Goal: Information Seeking & Learning: Learn about a topic

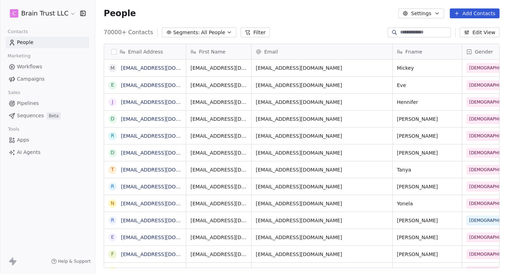
click at [55, 11] on html "C Brain Trust LLC Contacts People Marketing Workflows Campaigns Sales Pipelines…" at bounding box center [254, 137] width 508 height 274
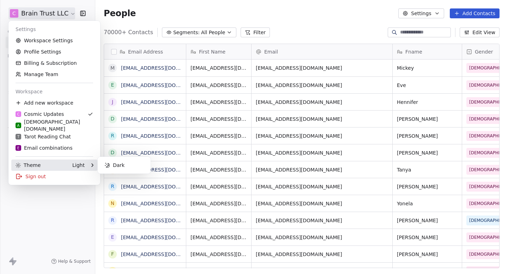
click at [82, 161] on div "Theme Light" at bounding box center [54, 165] width 86 height 11
click at [114, 168] on div "Dark" at bounding box center [123, 165] width 47 height 11
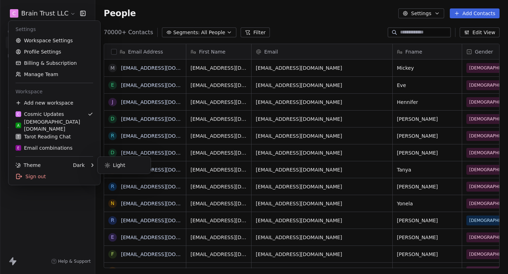
click at [148, 19] on html "C Brain Trust LLC Contacts People Marketing Workflows Campaigns Sales Pipelines…" at bounding box center [254, 137] width 508 height 274
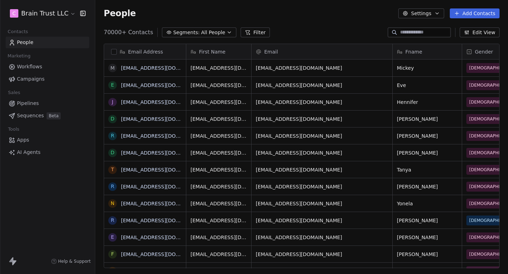
click at [38, 85] on link "Campaigns" at bounding box center [48, 79] width 84 height 12
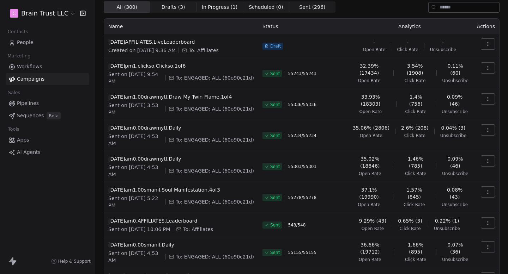
scroll to position [28, 0]
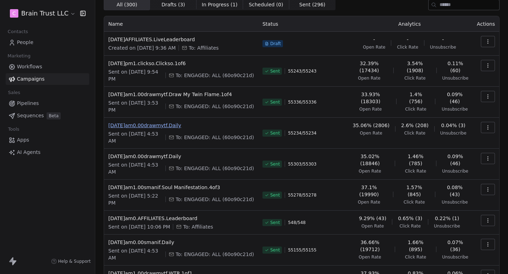
click at [170, 124] on span "[DATE]am0.00drawmytf.Daily" at bounding box center [181, 125] width 146 height 7
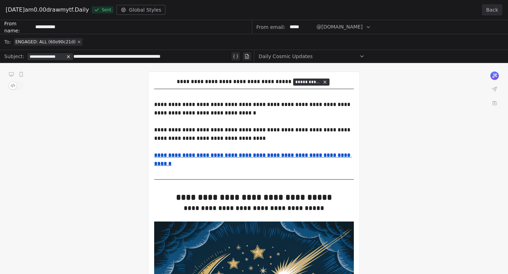
click at [486, 9] on button "Back" at bounding box center [492, 9] width 20 height 11
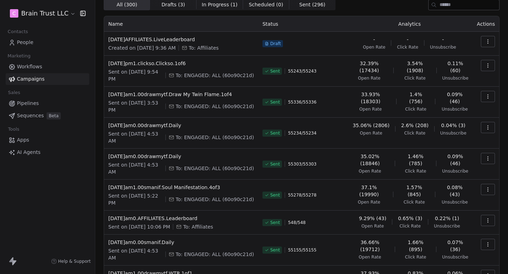
click at [490, 130] on icon "button" at bounding box center [488, 128] width 6 height 6
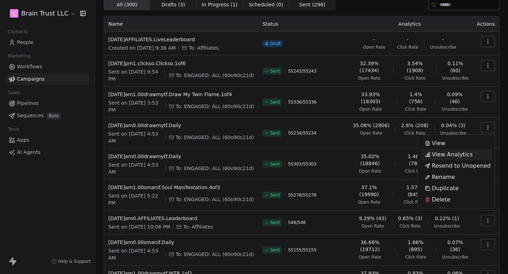
click at [447, 152] on span "View Analytics" at bounding box center [451, 155] width 41 height 8
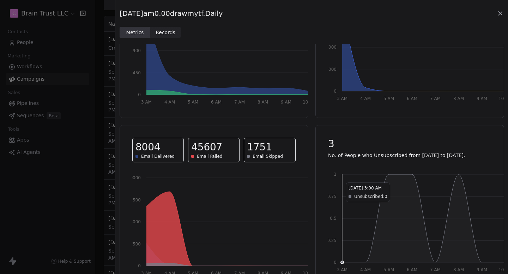
scroll to position [0, 0]
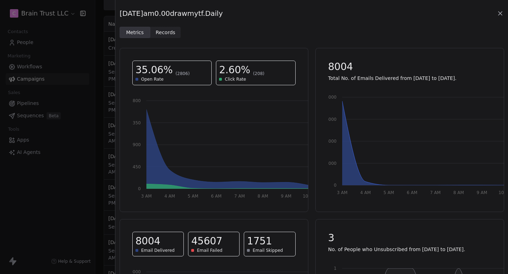
click at [165, 30] on span "Records" at bounding box center [165, 32] width 20 height 7
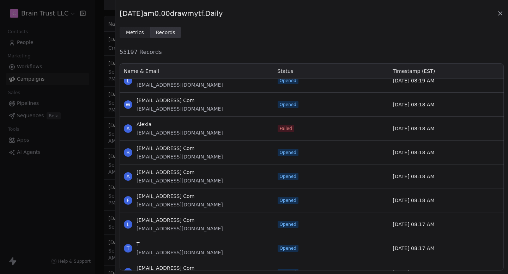
scroll to position [10988, 0]
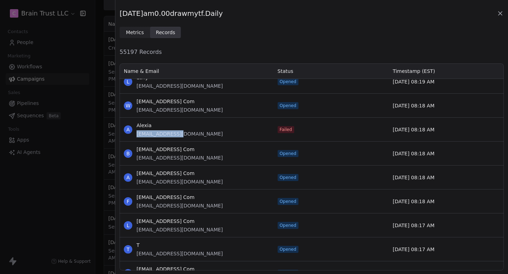
drag, startPoint x: 186, startPoint y: 132, endPoint x: 137, endPoint y: 133, distance: 48.7
click at [137, 133] on div "A Alexia [EMAIL_ADDRESS][DOMAIN_NAME]" at bounding box center [197, 130] width 154 height 24
copy span "[EMAIL_ADDRESS][DOMAIN_NAME]"
click at [498, 13] on icon at bounding box center [499, 13] width 7 height 7
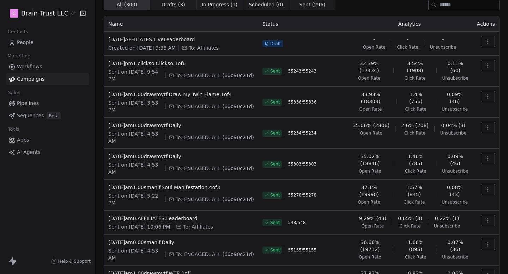
click at [24, 41] on span "People" at bounding box center [25, 42] width 17 height 7
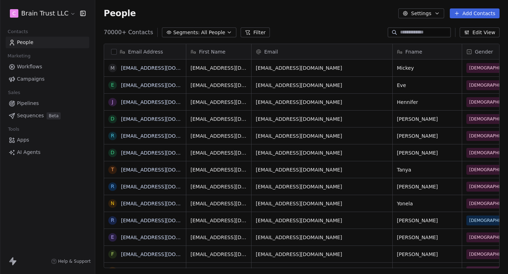
scroll to position [241, 412]
click at [400, 31] on input at bounding box center [424, 32] width 49 height 7
paste input "**********"
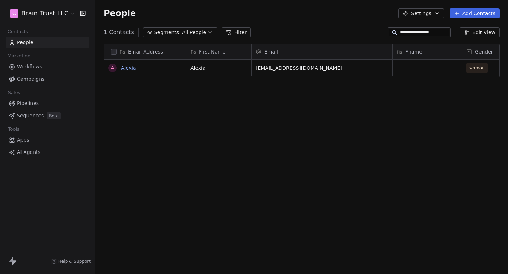
type input "**********"
click at [132, 68] on link "Alexia" at bounding box center [128, 68] width 15 height 6
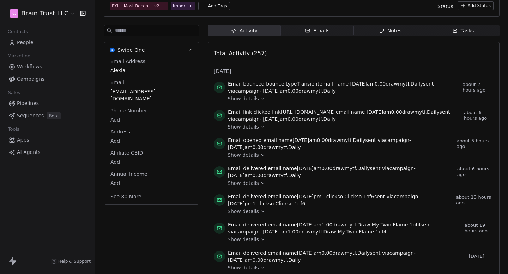
scroll to position [69, 0]
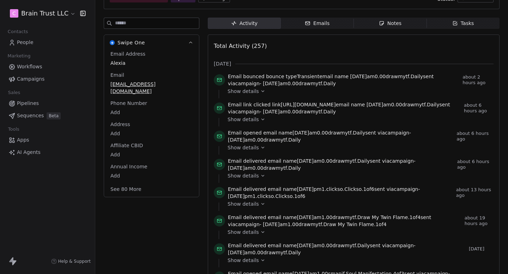
click at [260, 89] on icon at bounding box center [262, 91] width 5 height 5
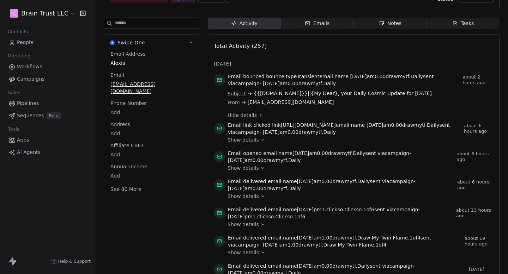
click at [255, 112] on div "Hide details" at bounding box center [357, 115] width 261 height 7
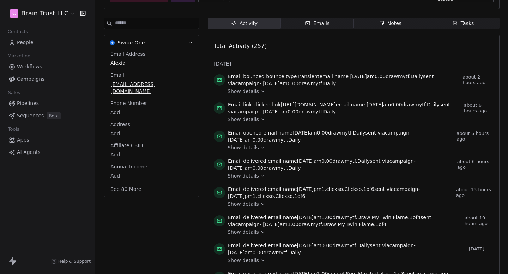
click at [281, 108] on span "[URL][DOMAIN_NAME]" at bounding box center [308, 105] width 55 height 6
click at [256, 123] on span "Show details" at bounding box center [242, 119] width 31 height 7
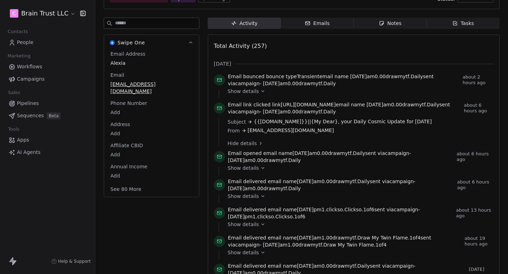
click at [254, 147] on div "Hide details" at bounding box center [357, 143] width 261 height 7
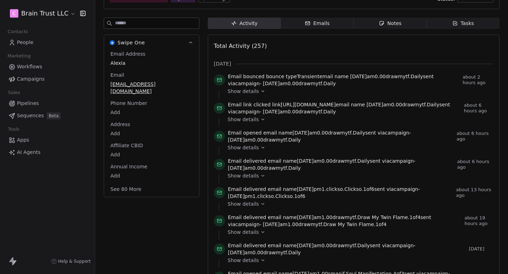
click at [324, 108] on span "[URL][DOMAIN_NAME]" at bounding box center [308, 105] width 55 height 6
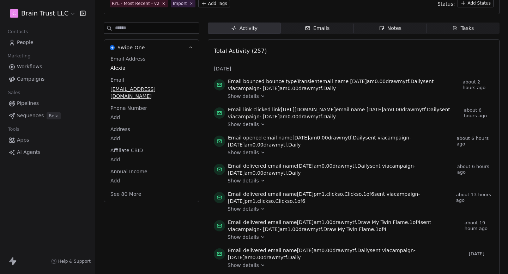
scroll to position [56, 0]
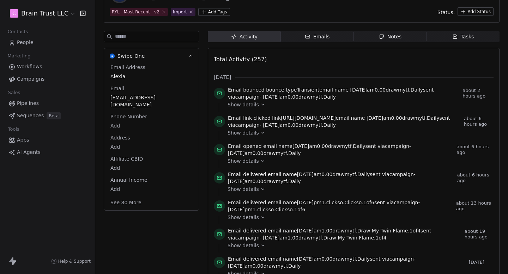
click at [261, 135] on icon at bounding box center [262, 132] width 5 height 5
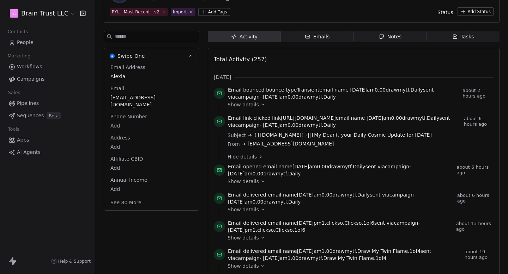
click at [258, 160] on div "Hide details" at bounding box center [357, 156] width 261 height 7
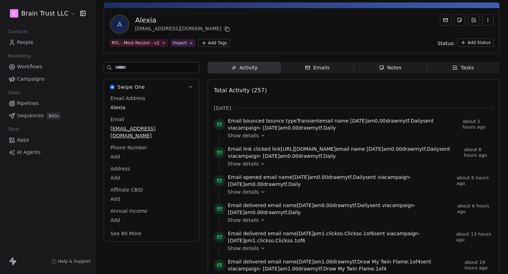
scroll to position [22, 0]
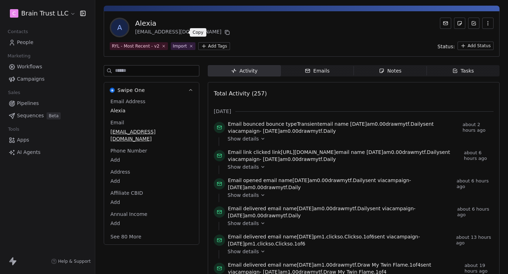
click at [224, 30] on icon at bounding box center [227, 33] width 6 height 6
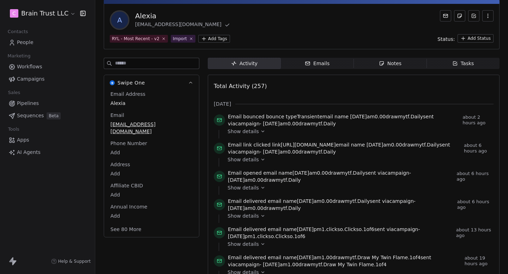
click at [327, 67] on div "Emails" at bounding box center [317, 63] width 25 height 7
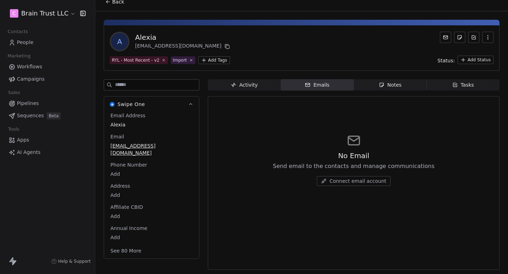
scroll to position [7, 0]
click at [228, 84] on span "Activity Activity" at bounding box center [244, 84] width 73 height 11
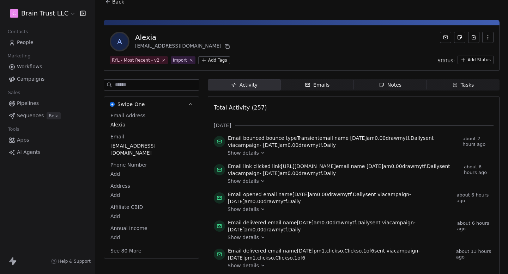
click at [263, 142] on span "[DATE]am0.00drawmytf.Daily" at bounding box center [299, 145] width 73 height 6
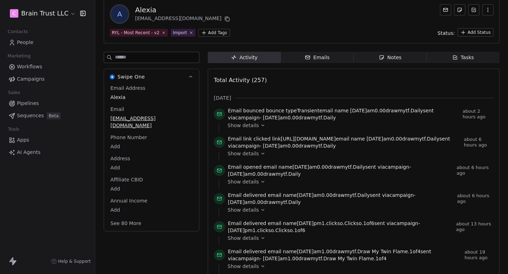
scroll to position [42, 0]
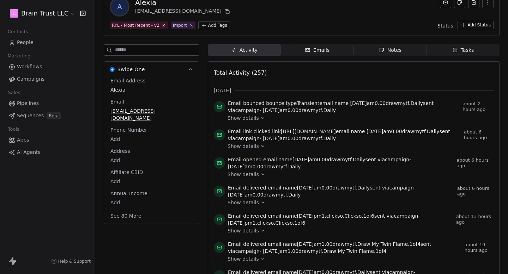
click at [249, 150] on span "Show details" at bounding box center [242, 146] width 31 height 7
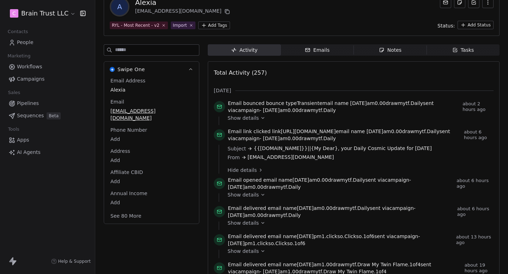
click at [254, 118] on span "Show details" at bounding box center [242, 118] width 31 height 7
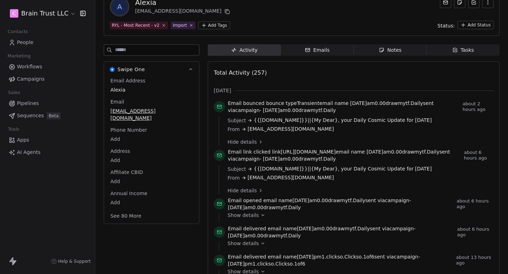
click at [237, 143] on span "Hide details" at bounding box center [241, 142] width 29 height 7
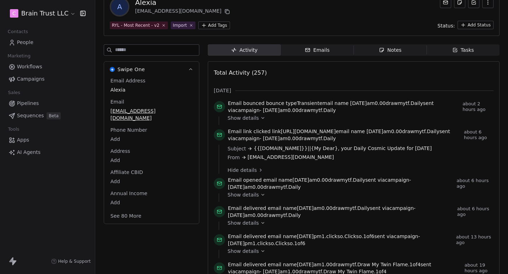
click at [239, 167] on div "Subject {{[DOMAIN_NAME]}}||{My Dear}, your Daily Cosmic Update for [DATE] From …" at bounding box center [357, 156] width 261 height 22
click at [239, 174] on span "Hide details" at bounding box center [241, 170] width 29 height 7
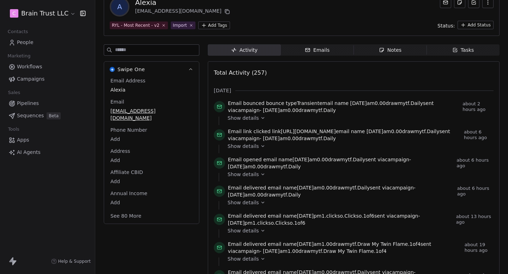
drag, startPoint x: 355, startPoint y: 147, endPoint x: 460, endPoint y: 152, distance: 105.9
click at [460, 151] on div "Email link clicked link [URL][DOMAIN_NAME] email name [DATE]am0.00drawmytf.Dail…" at bounding box center [354, 140] width 280 height 25
click at [436, 138] on span "Email link clicked link [URL][DOMAIN_NAME] email name [DATE]am0.00drawmytf.Dail…" at bounding box center [344, 135] width 233 height 14
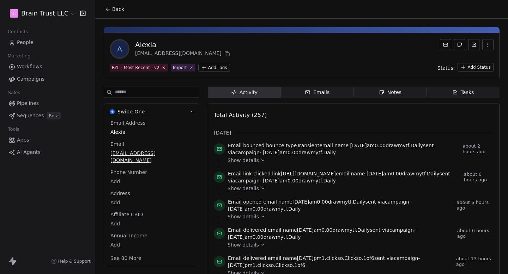
click at [107, 12] on icon at bounding box center [108, 9] width 6 height 6
click at [38, 77] on span "Campaigns" at bounding box center [30, 78] width 27 height 7
click at [226, 54] on icon at bounding box center [227, 54] width 3 height 3
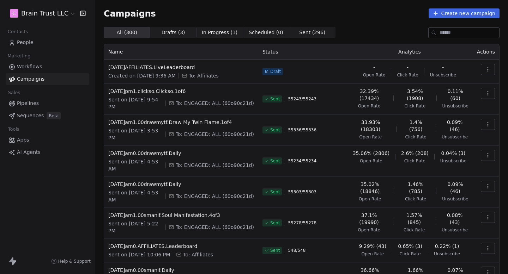
click at [45, 45] on link "People" at bounding box center [48, 43] width 84 height 12
click at [21, 45] on span "People" at bounding box center [25, 42] width 17 height 7
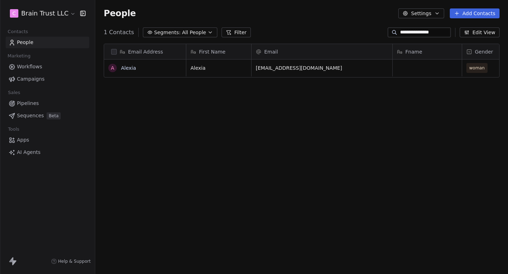
scroll to position [241, 412]
click at [128, 68] on link "Alexia" at bounding box center [128, 68] width 15 height 6
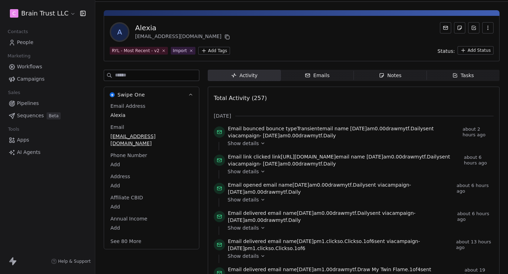
scroll to position [13, 0]
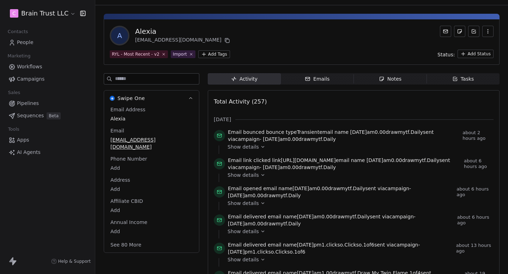
click at [34, 81] on span "Campaigns" at bounding box center [30, 78] width 27 height 7
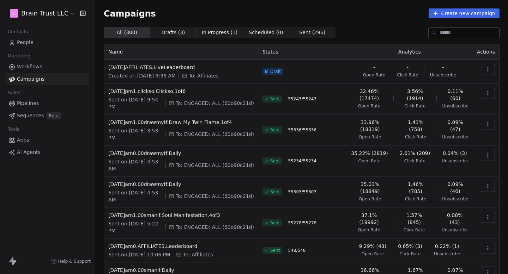
drag, startPoint x: 162, startPoint y: 102, endPoint x: 170, endPoint y: 102, distance: 7.8
click at [163, 102] on span "Sent on [DATE] 9:54 PM" at bounding box center [135, 103] width 54 height 14
drag, startPoint x: 170, startPoint y: 102, endPoint x: 159, endPoint y: 100, distance: 10.7
click at [159, 100] on span "Sent on [DATE] 9:54 PM" at bounding box center [135, 103] width 54 height 14
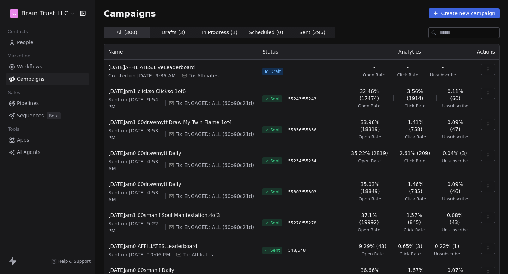
click at [159, 100] on span "Sent on [DATE] 9:54 PM" at bounding box center [135, 103] width 54 height 14
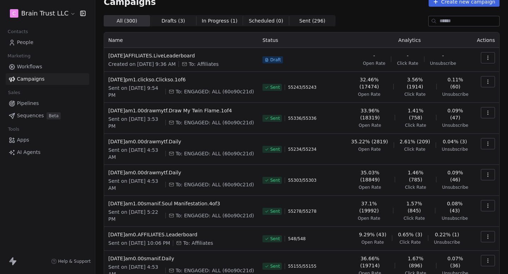
scroll to position [12, 0]
click at [490, 142] on button "button" at bounding box center [487, 143] width 14 height 11
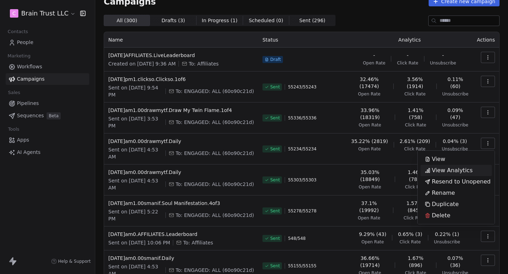
click at [455, 171] on span "View Analytics" at bounding box center [451, 170] width 41 height 8
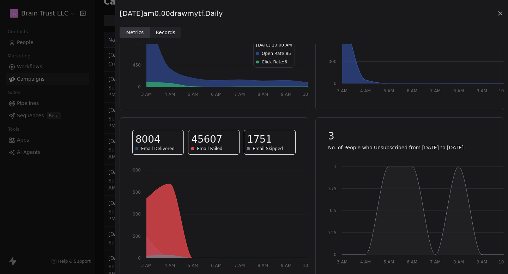
scroll to position [99, 0]
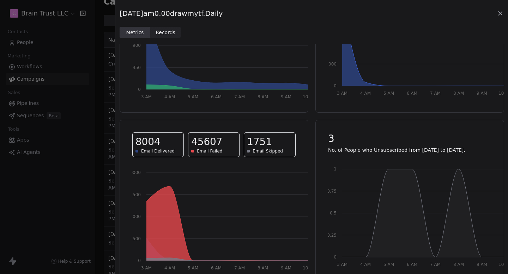
click at [498, 14] on icon at bounding box center [499, 13] width 7 height 7
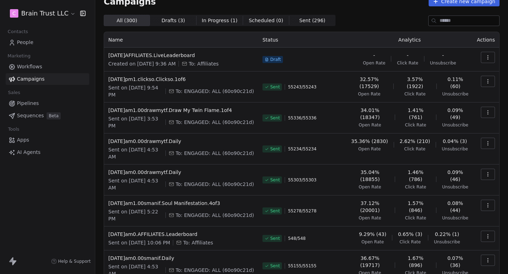
drag, startPoint x: 161, startPoint y: 149, endPoint x: 174, endPoint y: 149, distance: 12.7
click at [173, 149] on div "Sent on [DATE] 4:53 AM To: ENGAGED: ALL (60o90c21d)" at bounding box center [181, 153] width 146 height 14
click at [174, 149] on div "Sent on [DATE] 4:53 AM To: ENGAGED: ALL (60o90c21d)" at bounding box center [181, 153] width 146 height 14
drag, startPoint x: 169, startPoint y: 151, endPoint x: 163, endPoint y: 151, distance: 6.0
click at [163, 151] on span "Sent on [DATE] 4:53 AM" at bounding box center [135, 153] width 54 height 14
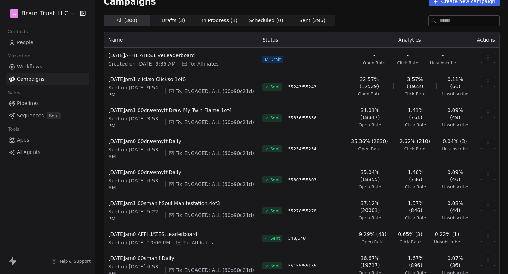
click at [163, 151] on span "Sent on [DATE] 4:53 AM" at bounding box center [135, 153] width 54 height 14
drag, startPoint x: 160, startPoint y: 150, endPoint x: 174, endPoint y: 150, distance: 14.1
click at [174, 150] on div "Sent on [DATE] 4:53 AM To: ENGAGED: ALL (60o90c21d)" at bounding box center [181, 153] width 146 height 14
drag, startPoint x: 172, startPoint y: 150, endPoint x: 160, endPoint y: 149, distance: 12.4
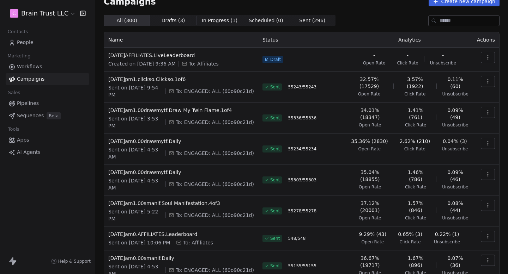
click at [160, 149] on div "Sent on [DATE] 4:53 AM To: ENGAGED: ALL (60o90c21d)" at bounding box center [181, 153] width 146 height 14
click at [159, 149] on span "Sent on [DATE] 4:53 AM" at bounding box center [135, 153] width 54 height 14
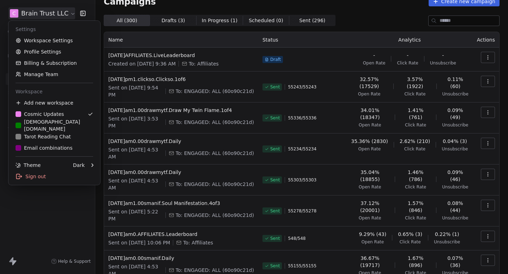
click at [42, 15] on html "C Brain Trust LLC Contacts People Marketing Workflows Campaigns Sales Pipelines…" at bounding box center [254, 137] width 508 height 274
click at [57, 56] on link "Profile Settings" at bounding box center [54, 51] width 86 height 11
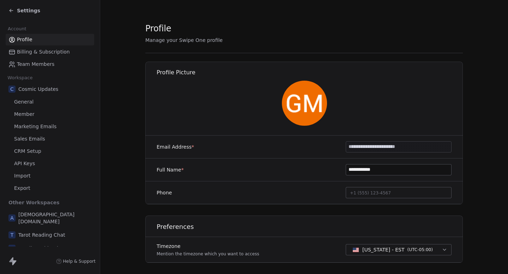
click at [35, 104] on link "General" at bounding box center [50, 102] width 88 height 12
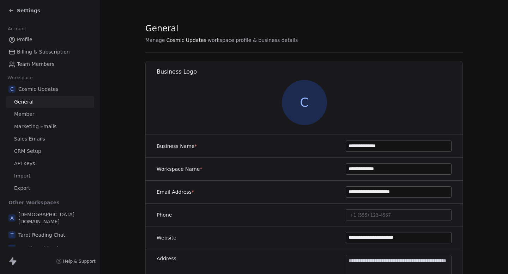
click at [35, 39] on link "Profile" at bounding box center [50, 40] width 88 height 12
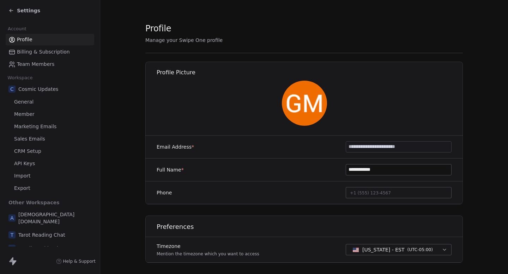
click at [10, 10] on icon at bounding box center [11, 11] width 6 height 6
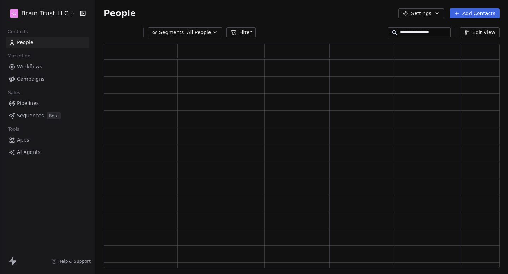
scroll to position [225, 396]
click at [57, 77] on link "Campaigns" at bounding box center [48, 79] width 84 height 12
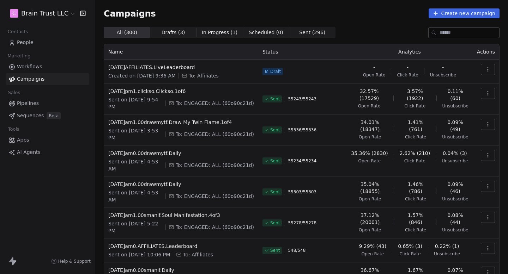
drag, startPoint x: 160, startPoint y: 160, endPoint x: 165, endPoint y: 159, distance: 4.6
click at [163, 159] on span "Sent on [DATE] 4:53 AM" at bounding box center [135, 165] width 54 height 14
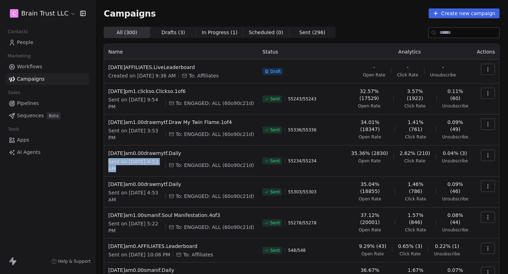
click at [160, 160] on span "Sent on [DATE] 4:53 AM" at bounding box center [135, 165] width 54 height 14
drag, startPoint x: 159, startPoint y: 160, endPoint x: 166, endPoint y: 160, distance: 7.4
click at [163, 160] on span "Sent on [DATE] 4:53 AM" at bounding box center [135, 165] width 54 height 14
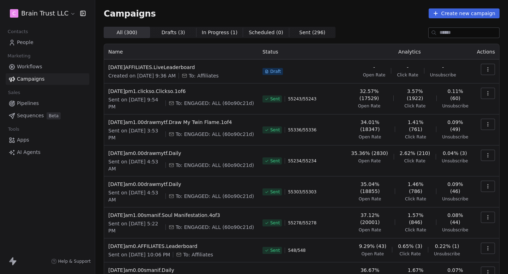
click at [319, 35] on span "Sent ( 296 ) Sent ( 296 )" at bounding box center [312, 32] width 46 height 11
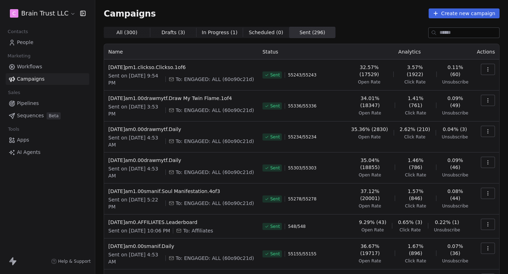
drag, startPoint x: 160, startPoint y: 76, endPoint x: 174, endPoint y: 75, distance: 14.1
click at [174, 75] on div "Sent on [DATE] 9:54 PM To: ENGAGED: ALL (60o90c21d)" at bounding box center [181, 79] width 146 height 14
click at [484, 130] on button "button" at bounding box center [487, 131] width 14 height 11
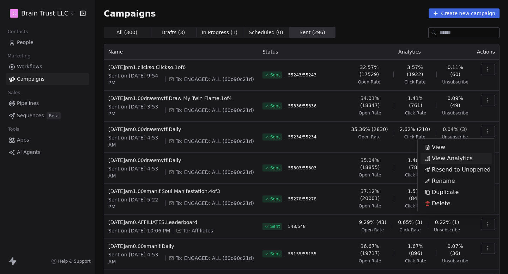
click at [441, 160] on span "View Analytics" at bounding box center [451, 158] width 41 height 8
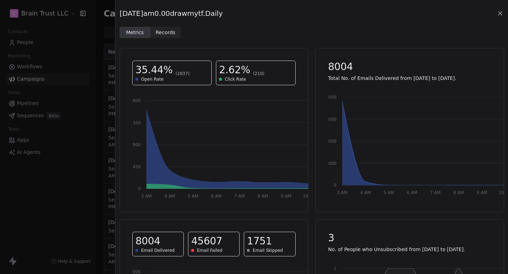
click at [169, 28] on span "Records Records" at bounding box center [165, 32] width 31 height 11
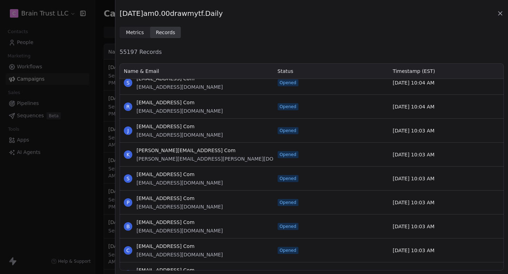
scroll to position [3403, 0]
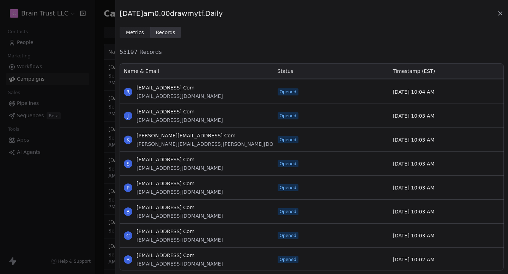
click at [499, 12] on icon at bounding box center [499, 13] width 7 height 7
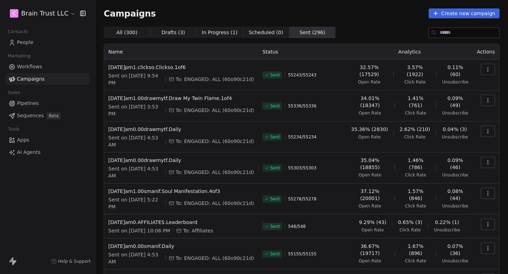
click at [125, 42] on div "All ( 300 ) All ( 300 ) Drafts ( 3 ) Drafts ( 3 ) In Progress ( 1 ) In Progress…" at bounding box center [302, 205] width 396 height 357
click at [131, 40] on div "All ( 300 ) All ( 300 ) Drafts ( 3 ) Drafts ( 3 ) In Progress ( 1 ) In Progress…" at bounding box center [302, 205] width 396 height 357
click at [135, 27] on span "All ( 300 ) All ( 300 )" at bounding box center [127, 32] width 46 height 11
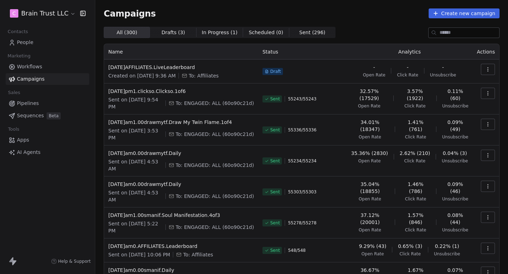
click at [31, 43] on span "People" at bounding box center [25, 42] width 17 height 7
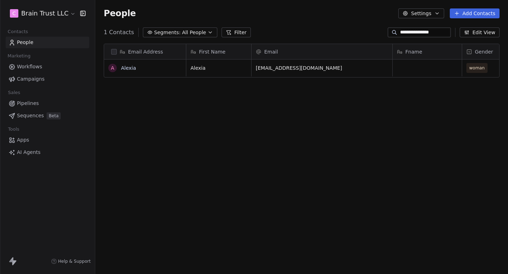
scroll to position [241, 412]
click at [425, 35] on input "**********" at bounding box center [424, 32] width 49 height 7
click at [425, 36] on div "**********" at bounding box center [418, 32] width 63 height 10
click at [424, 35] on input "**********" at bounding box center [424, 32] width 49 height 7
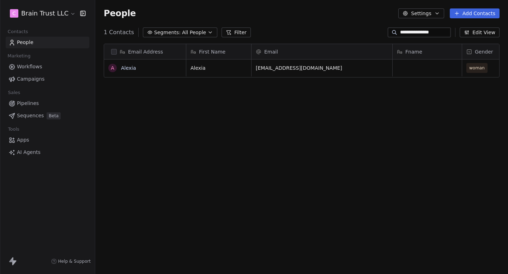
click at [424, 35] on input "**********" at bounding box center [424, 32] width 49 height 7
paste input "***"
type input "**********"
click at [144, 70] on link "[EMAIL_ADDRESS][DOMAIN_NAME]" at bounding box center [164, 68] width 86 height 6
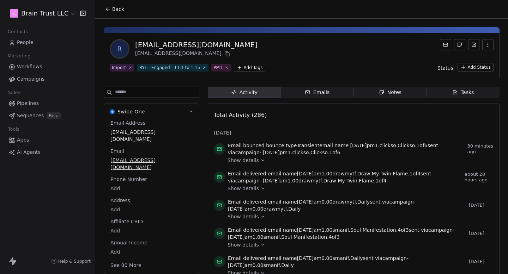
scroll to position [4, 0]
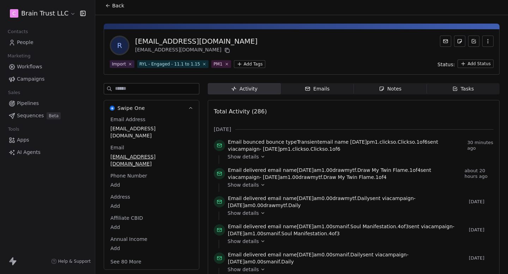
click at [112, 6] on span "Back" at bounding box center [118, 5] width 12 height 7
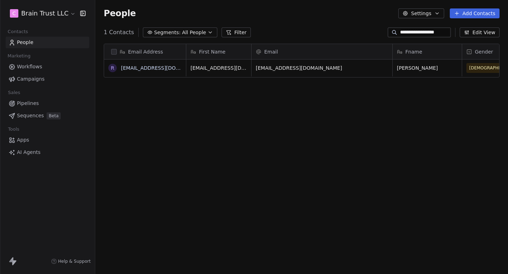
scroll to position [241, 412]
click at [424, 35] on input "**********" at bounding box center [424, 32] width 49 height 7
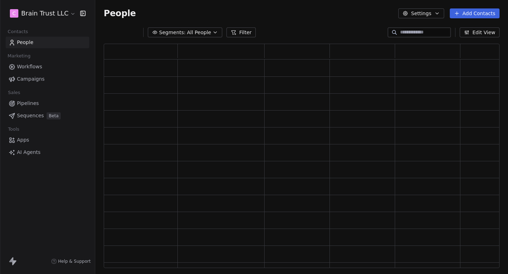
scroll to position [225, 396]
type input "**********"
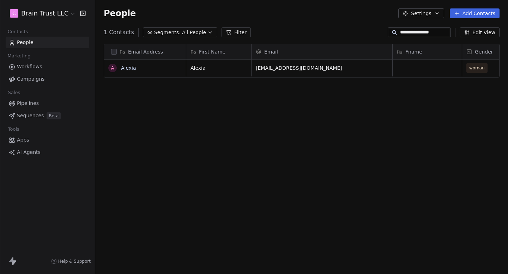
scroll to position [241, 412]
type input "**********"
click at [129, 66] on link "Alexia" at bounding box center [128, 68] width 15 height 6
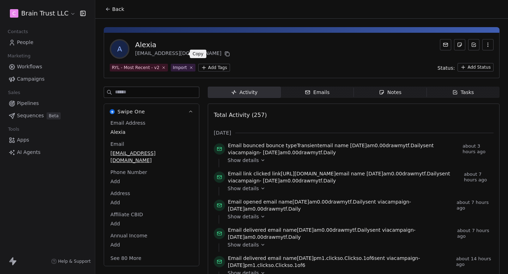
click at [223, 50] on button at bounding box center [227, 54] width 8 height 8
click at [111, 7] on button "Back" at bounding box center [114, 9] width 27 height 13
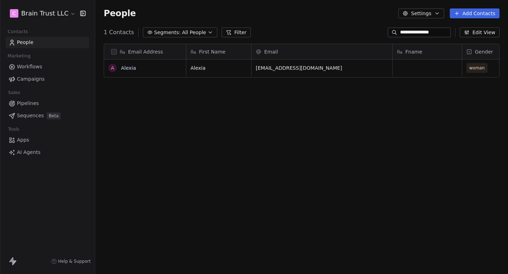
scroll to position [241, 412]
click at [435, 36] on div "**********" at bounding box center [418, 32] width 63 height 10
click at [435, 35] on input "**********" at bounding box center [424, 32] width 49 height 7
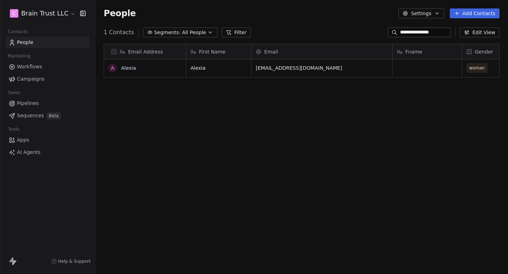
click at [435, 35] on input "**********" at bounding box center [424, 32] width 49 height 7
paste input "******"
type input "**********"
click at [152, 68] on link "[PERSON_NAME]" at bounding box center [141, 68] width 41 height 6
